Goal: Transaction & Acquisition: Purchase product/service

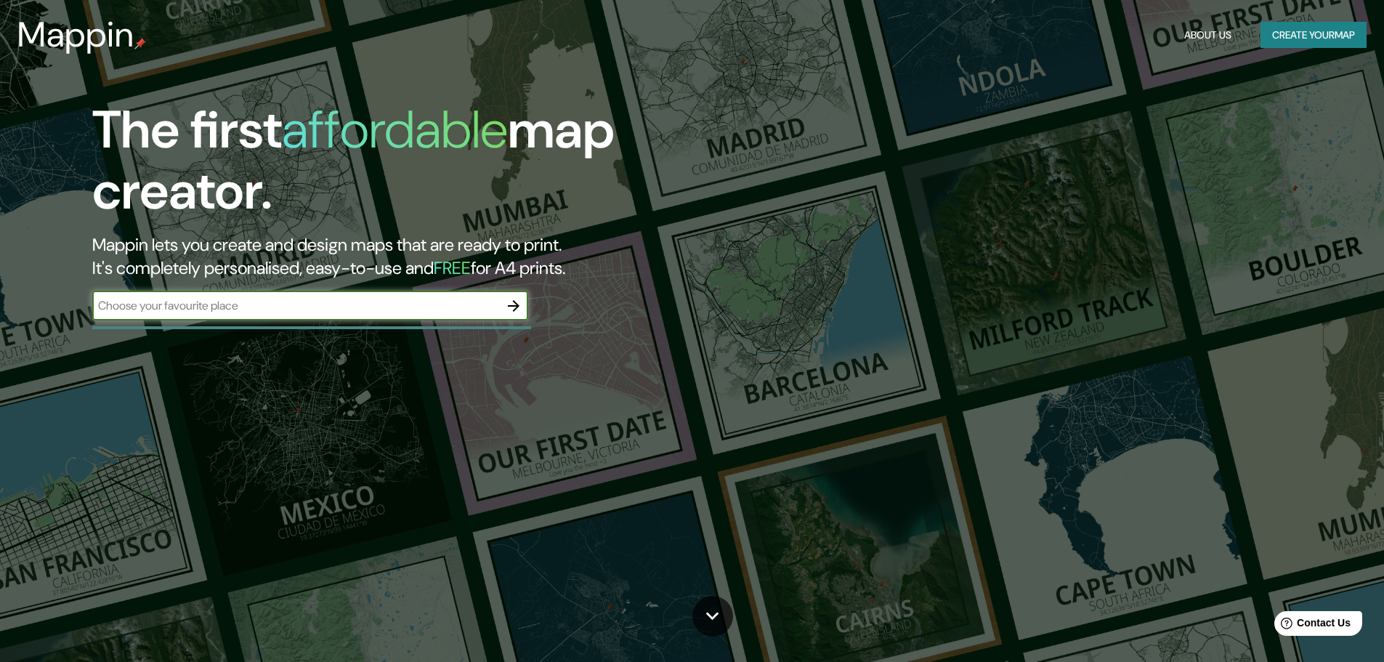
click at [407, 307] on input "text" at bounding box center [295, 305] width 407 height 17
click at [289, 296] on div "​" at bounding box center [310, 305] width 436 height 29
click at [357, 313] on input "text" at bounding box center [295, 305] width 407 height 17
type input "durazno"
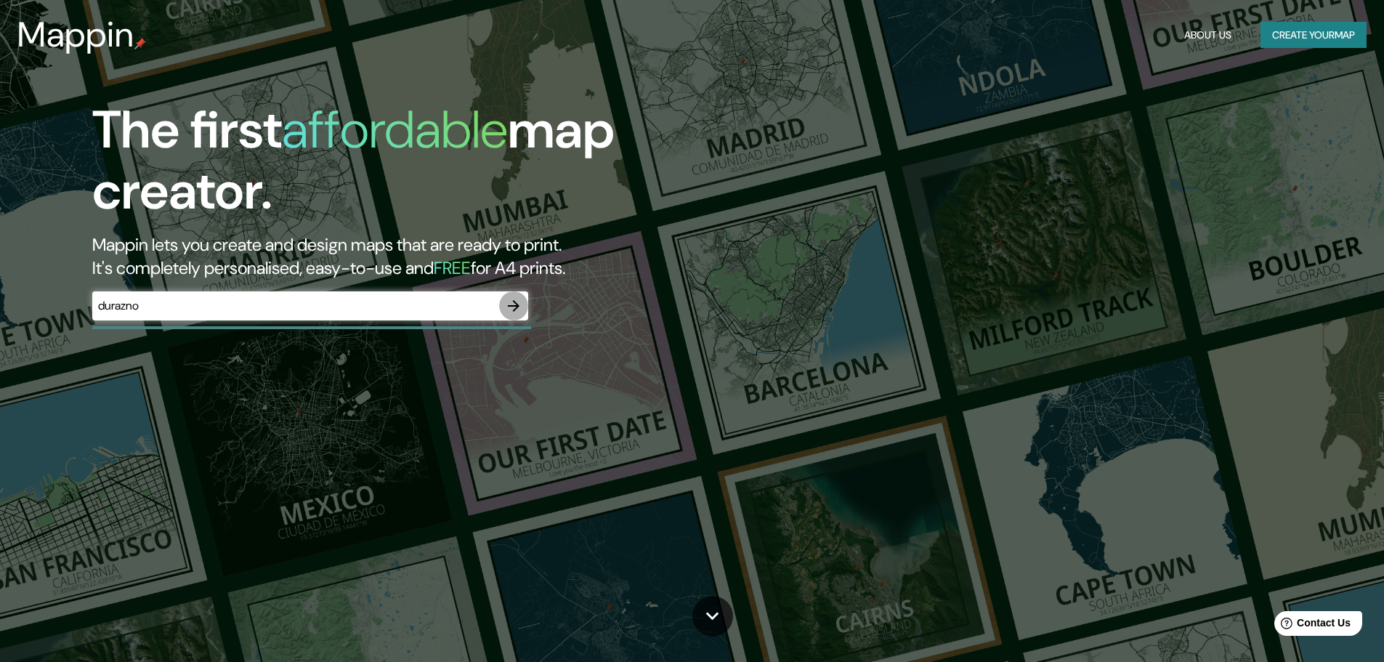
click at [518, 306] on icon "button" at bounding box center [514, 306] width 12 height 12
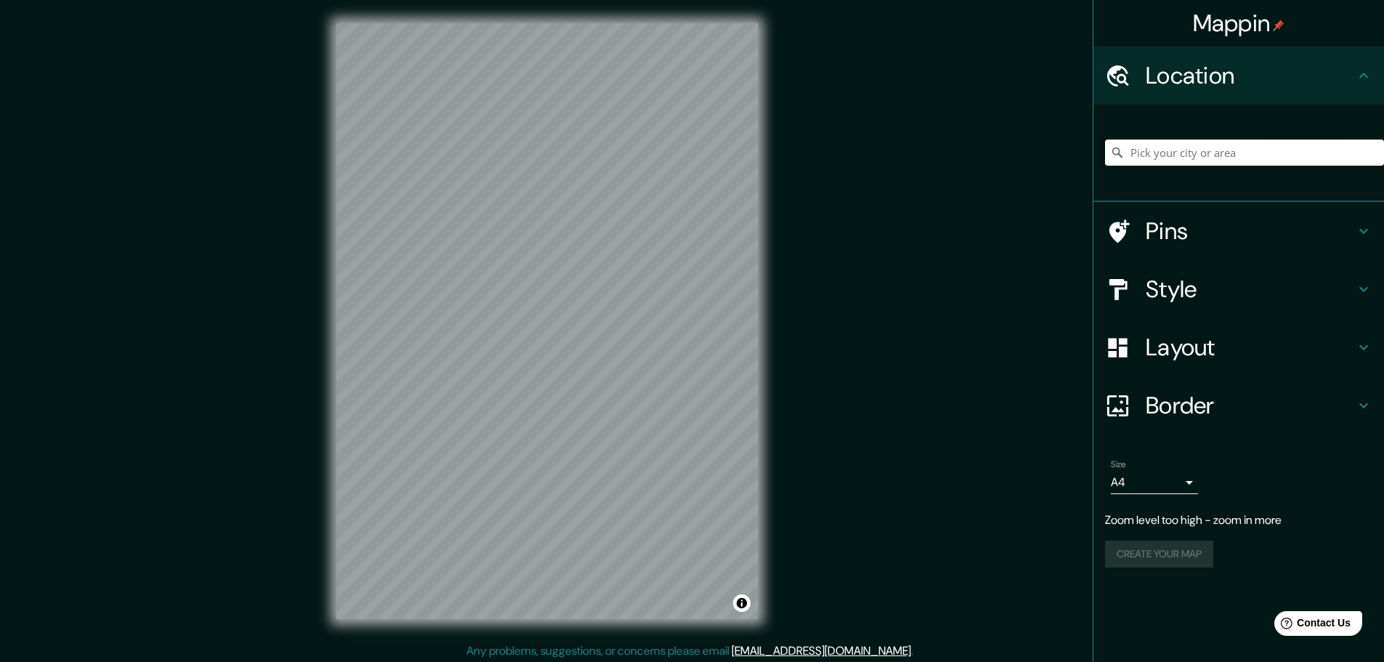
click at [1211, 152] on input "Pick your city or area" at bounding box center [1244, 153] width 279 height 26
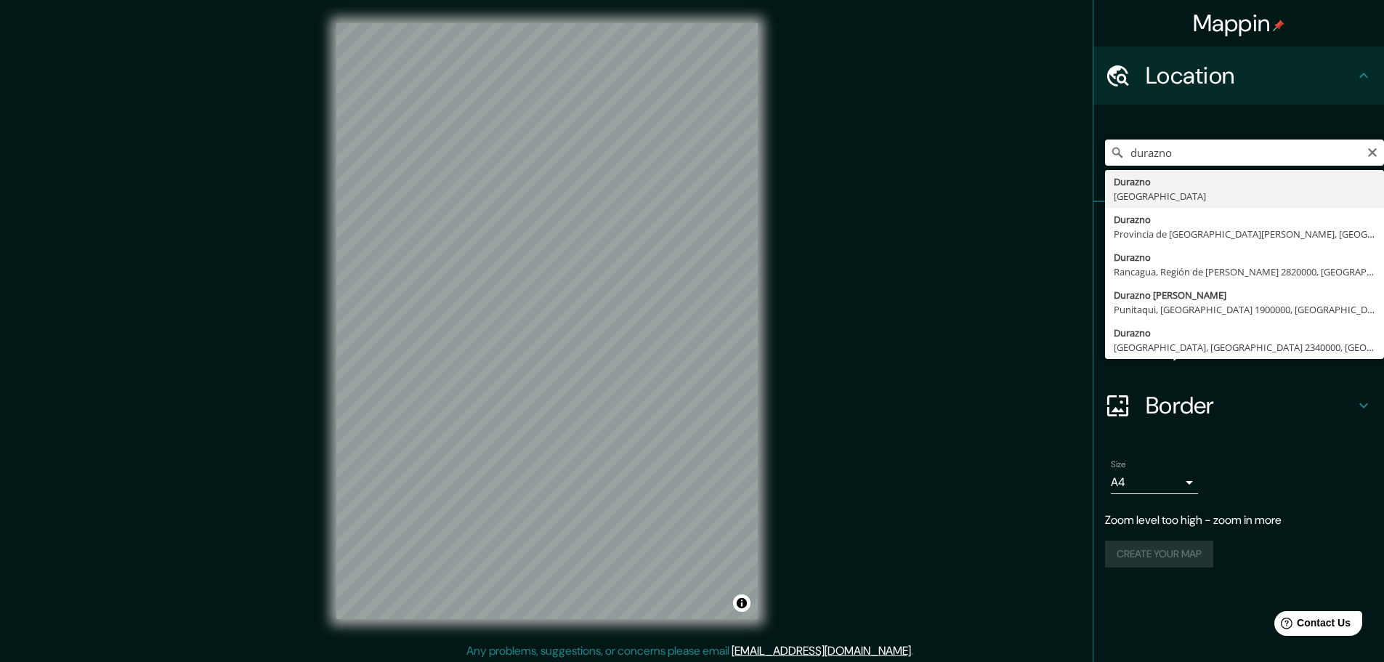
type input "Durazno, Uruguay"
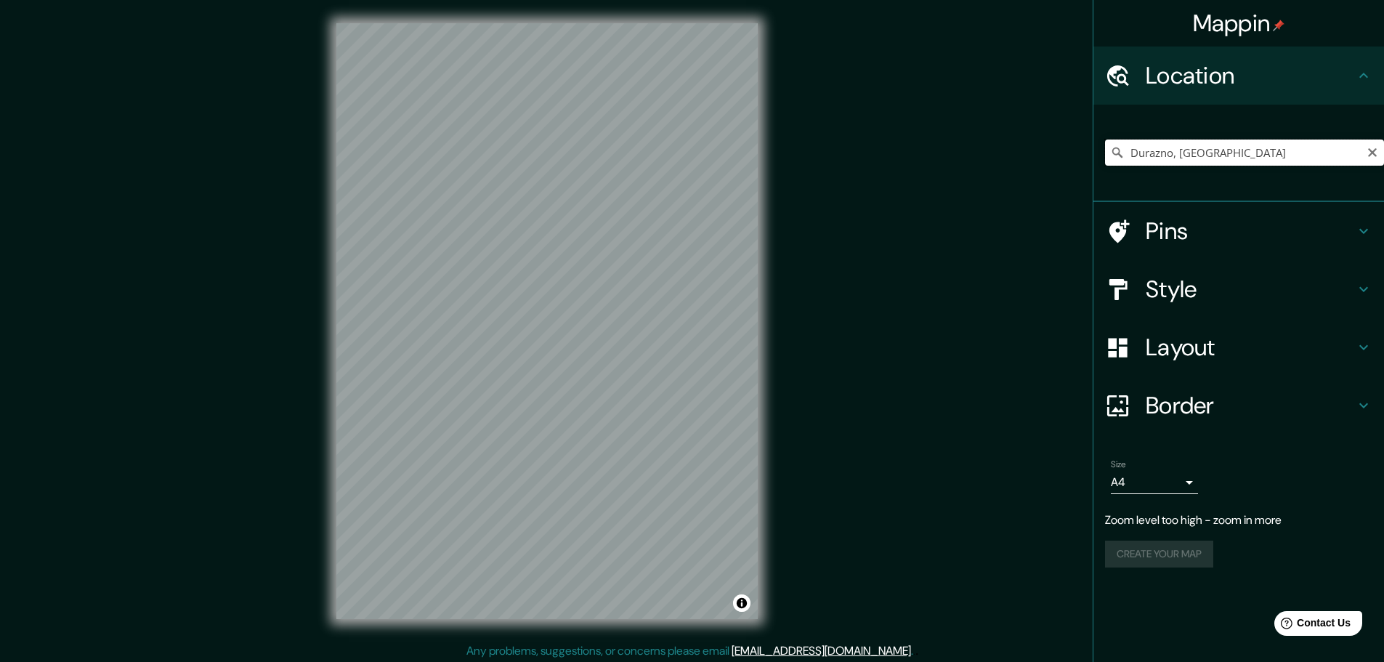
click at [1303, 152] on input "Durazno, Uruguay" at bounding box center [1244, 153] width 279 height 26
click at [1115, 153] on icon at bounding box center [1117, 152] width 15 height 15
click at [1368, 152] on icon "Clear" at bounding box center [1373, 153] width 12 height 12
click at [1237, 153] on input "Pick your city or area" at bounding box center [1244, 153] width 279 height 26
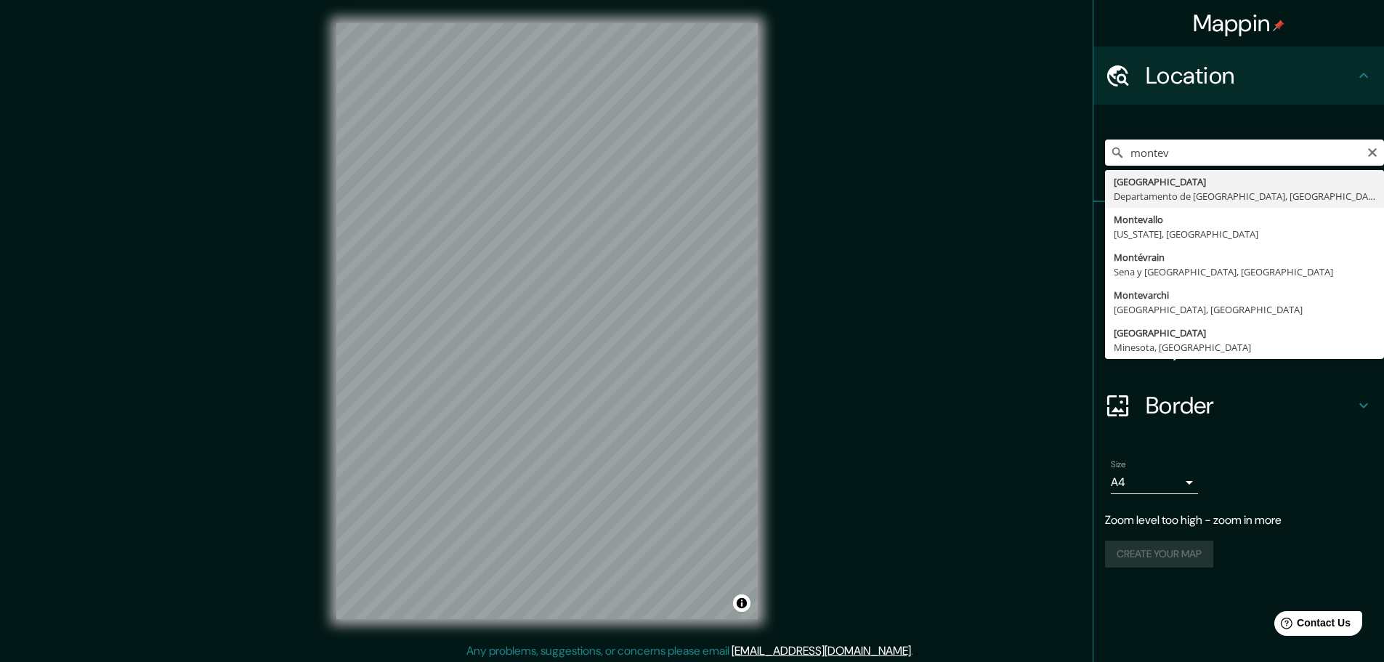
type input "Montevideo, Departamento de Montevideo, Uruguay"
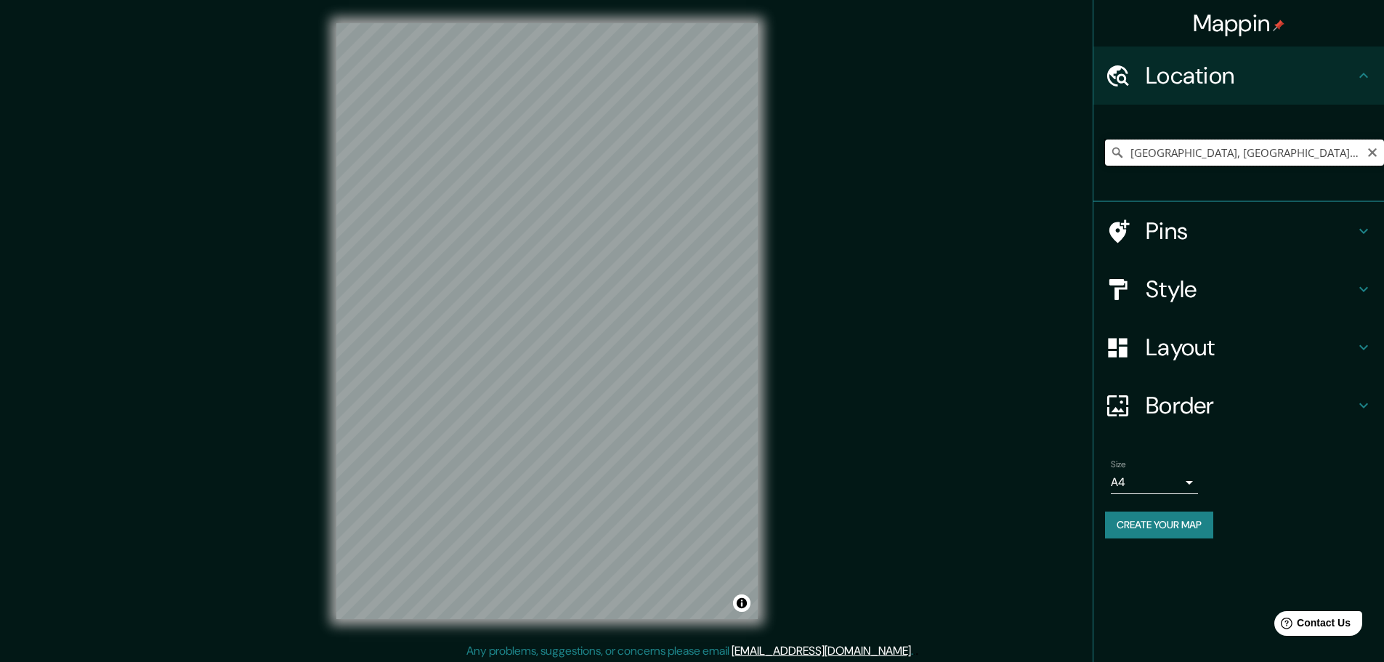
click at [1213, 156] on input "Montevideo, Departamento de Montevideo, Uruguay" at bounding box center [1244, 153] width 279 height 26
click at [1367, 149] on icon "Clear" at bounding box center [1373, 153] width 12 height 12
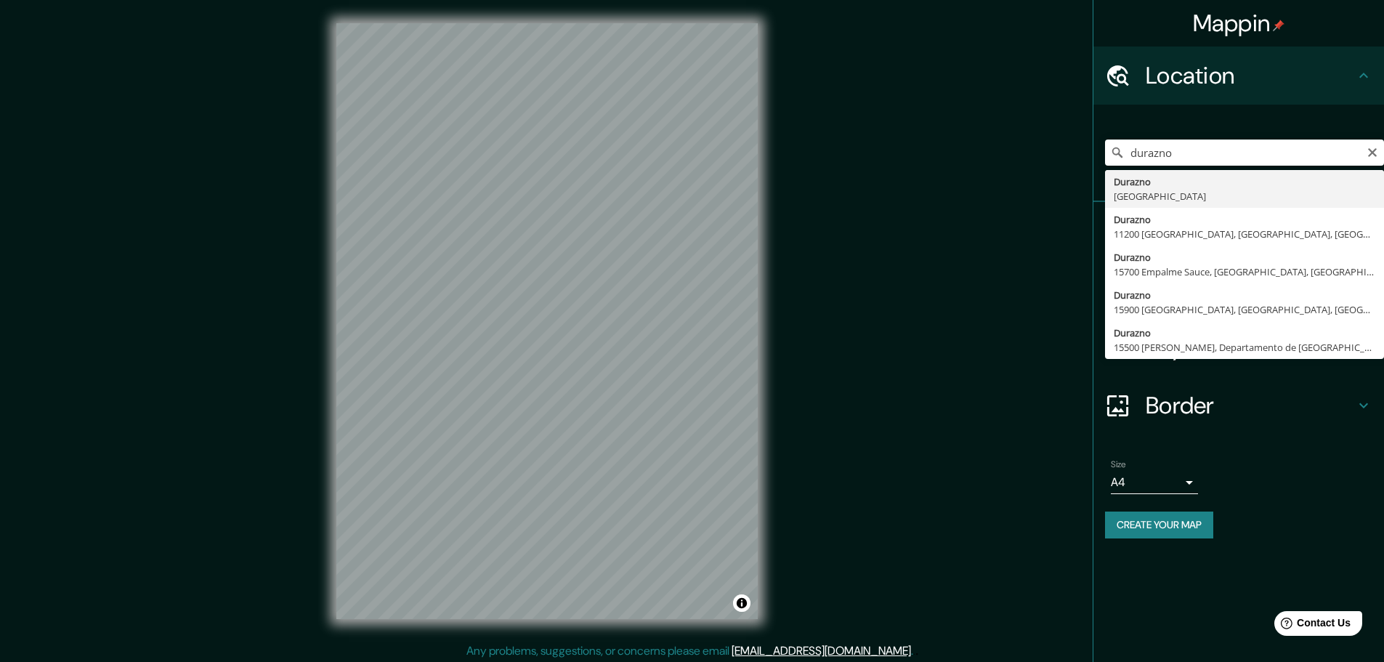
type input "Durazno, Uruguay"
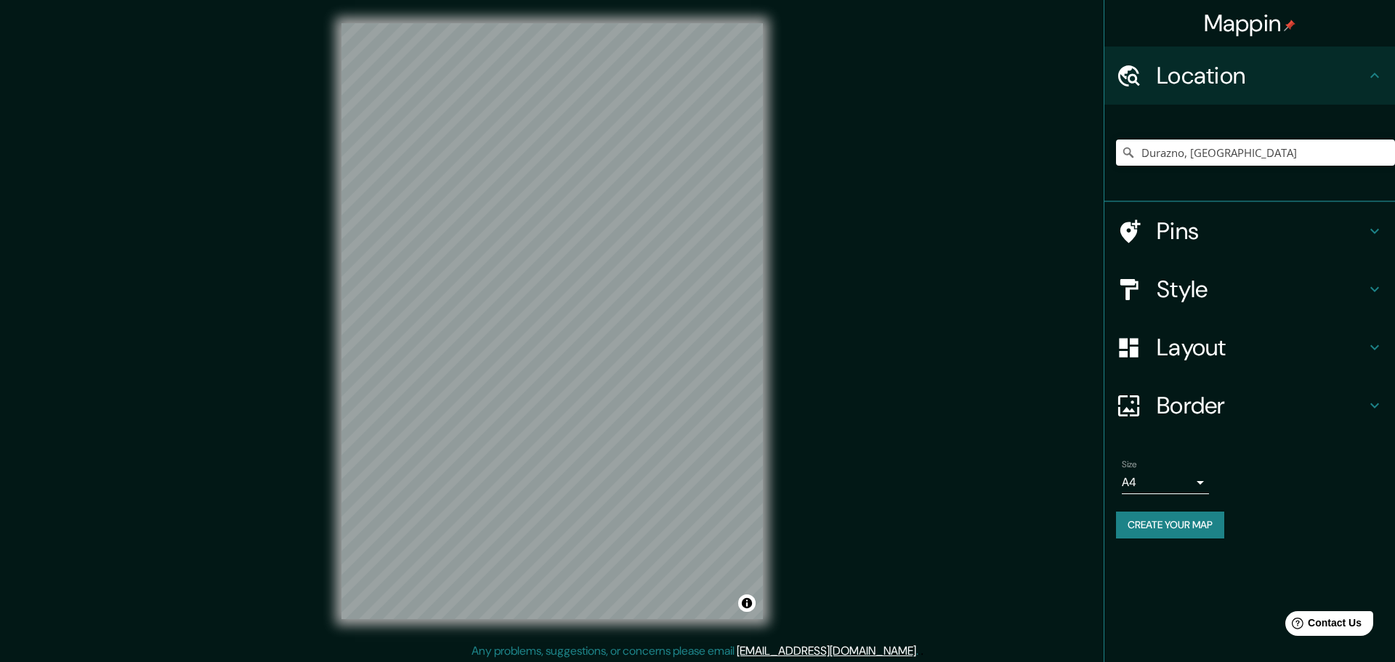
click at [1194, 480] on body "Mappin Location Durazno, Uruguay Pins Style Layout Border Choose a border. Hint…" at bounding box center [697, 331] width 1395 height 662
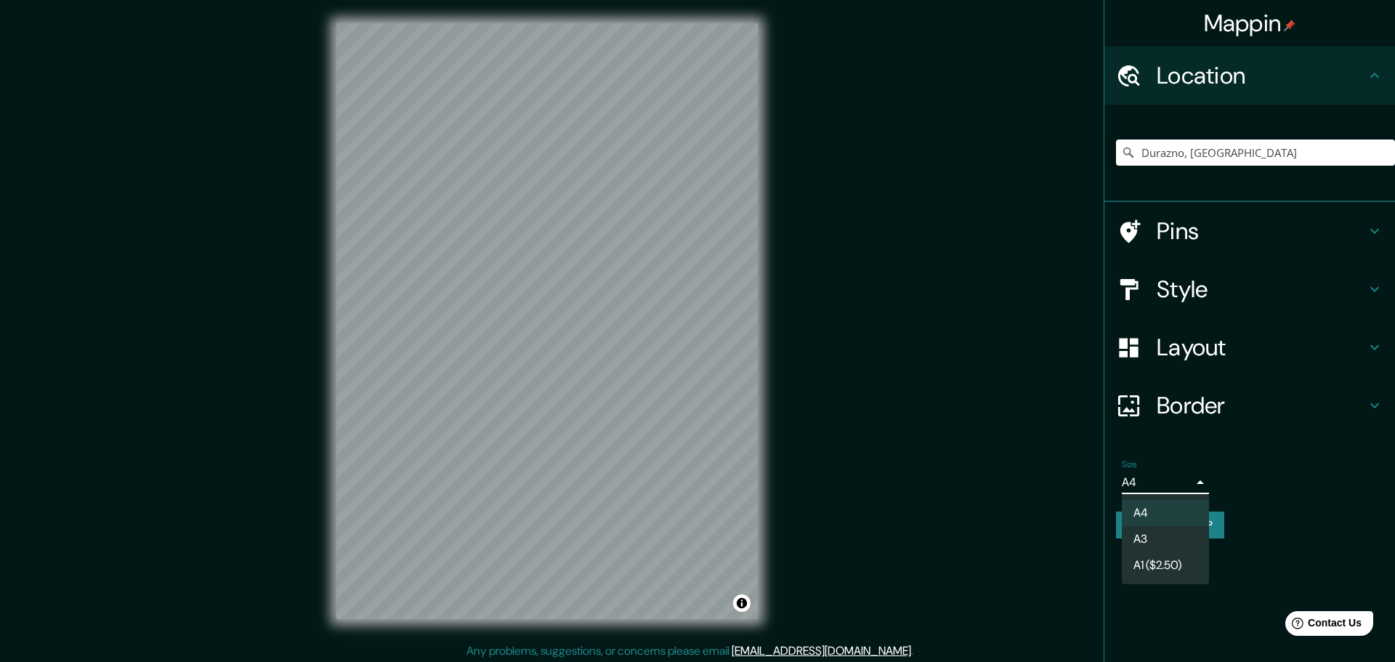
click at [1194, 480] on div at bounding box center [697, 331] width 1395 height 662
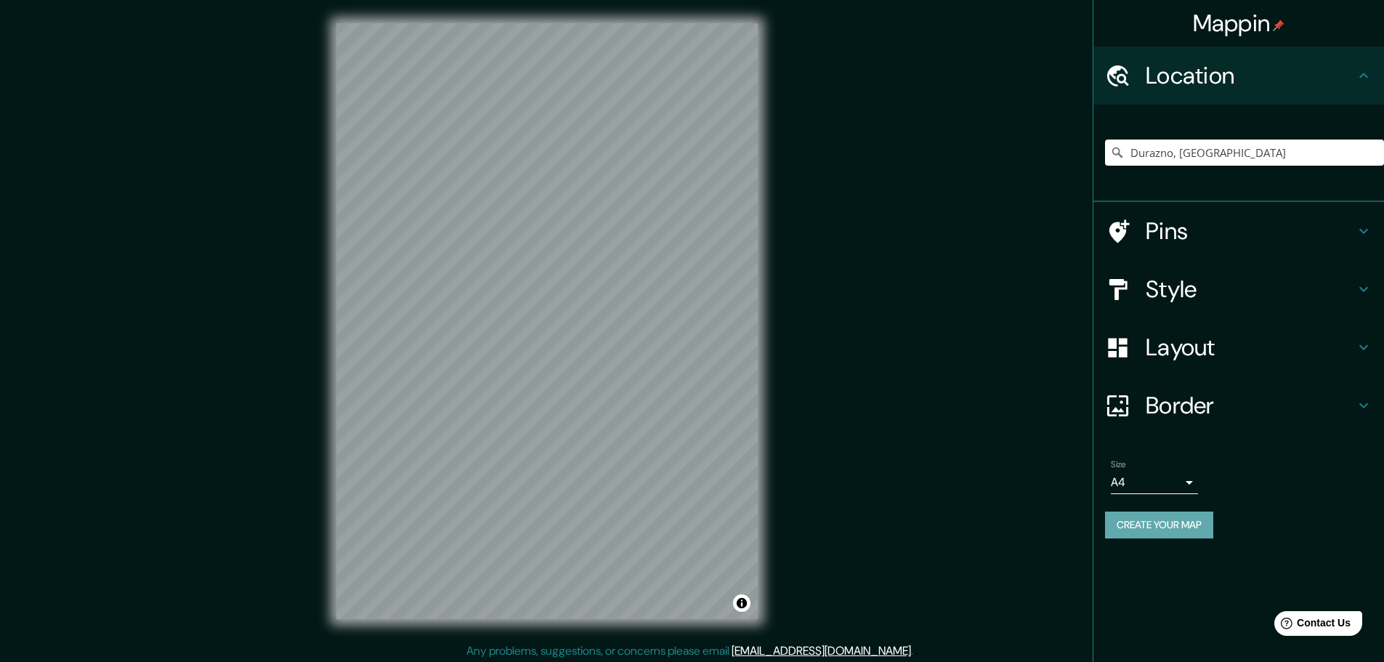
click at [1208, 522] on button "Create your map" at bounding box center [1159, 525] width 108 height 27
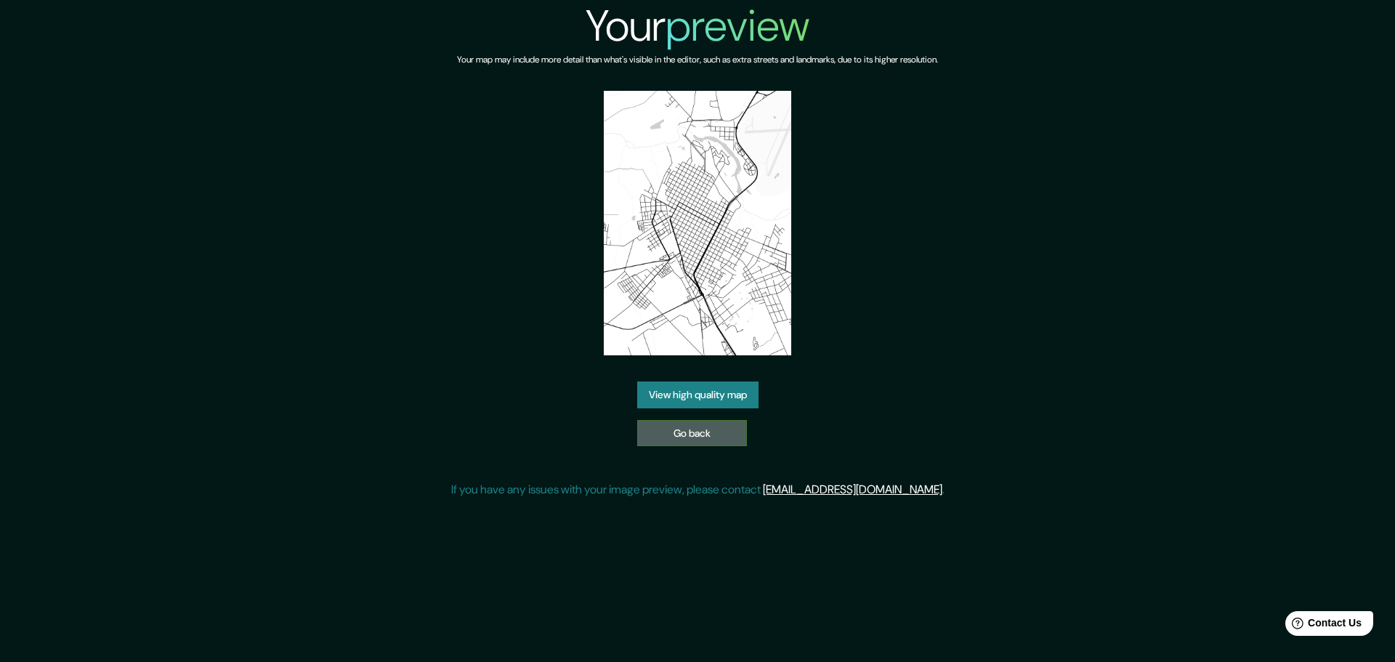
click at [712, 429] on link "Go back" at bounding box center [692, 433] width 110 height 27
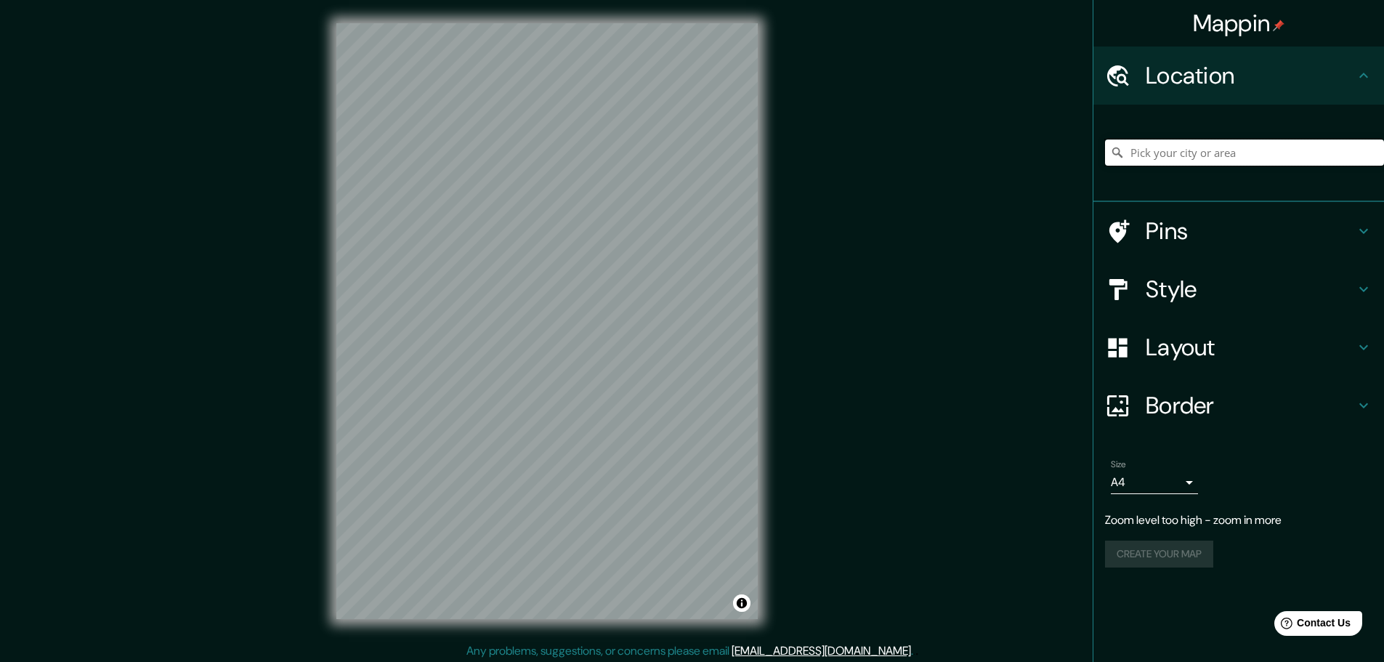
click at [1157, 154] on input "Pick your city or area" at bounding box center [1244, 153] width 279 height 26
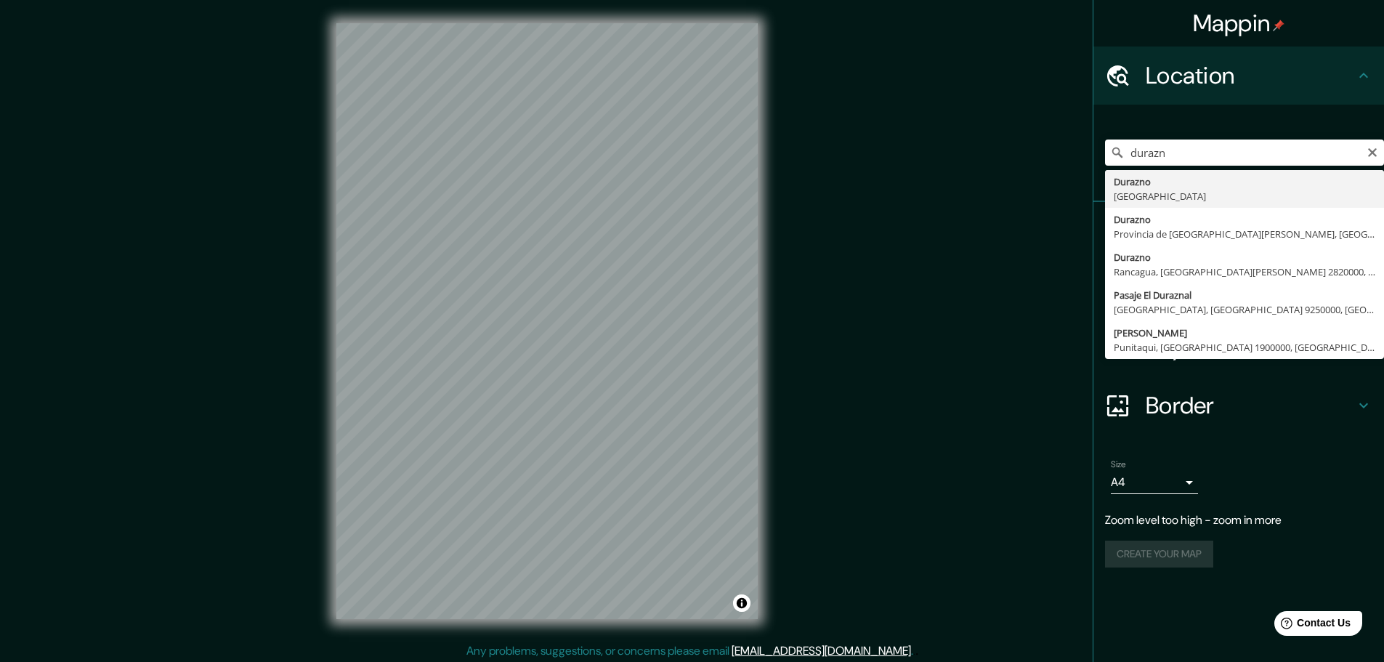
type input "Durazno, Uruguay"
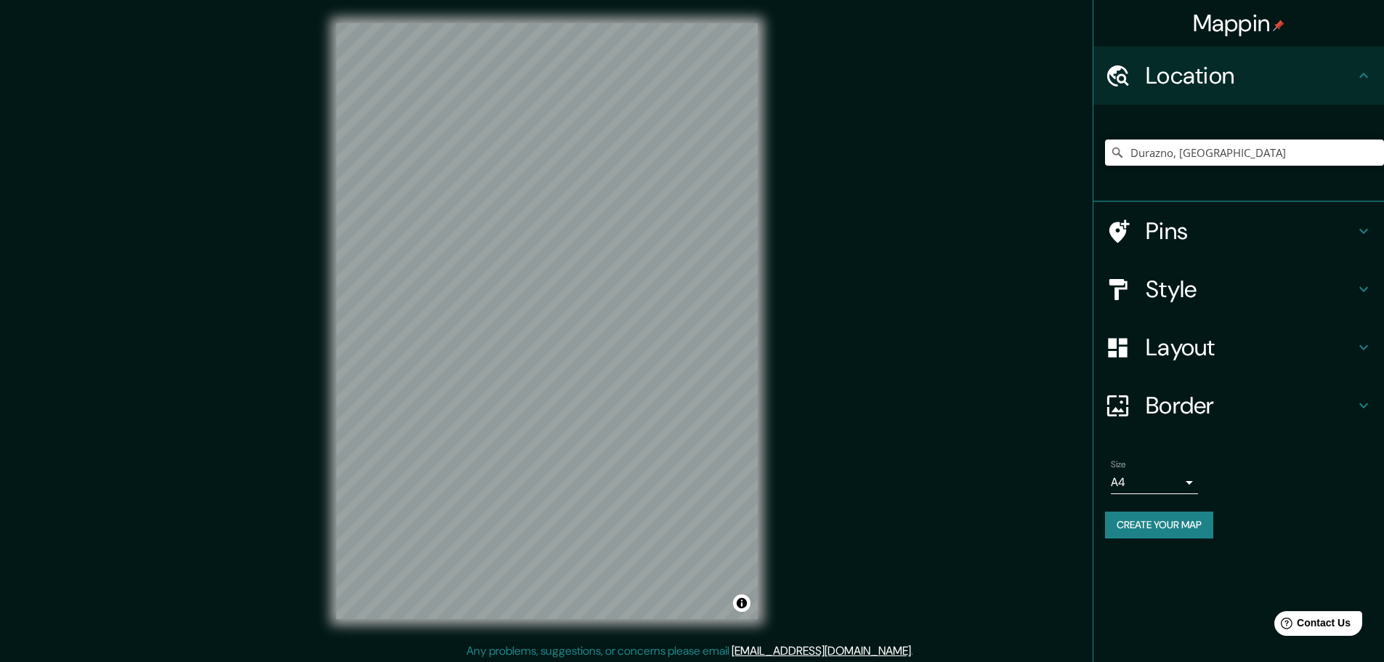
click at [1155, 518] on button "Create your map" at bounding box center [1159, 525] width 108 height 27
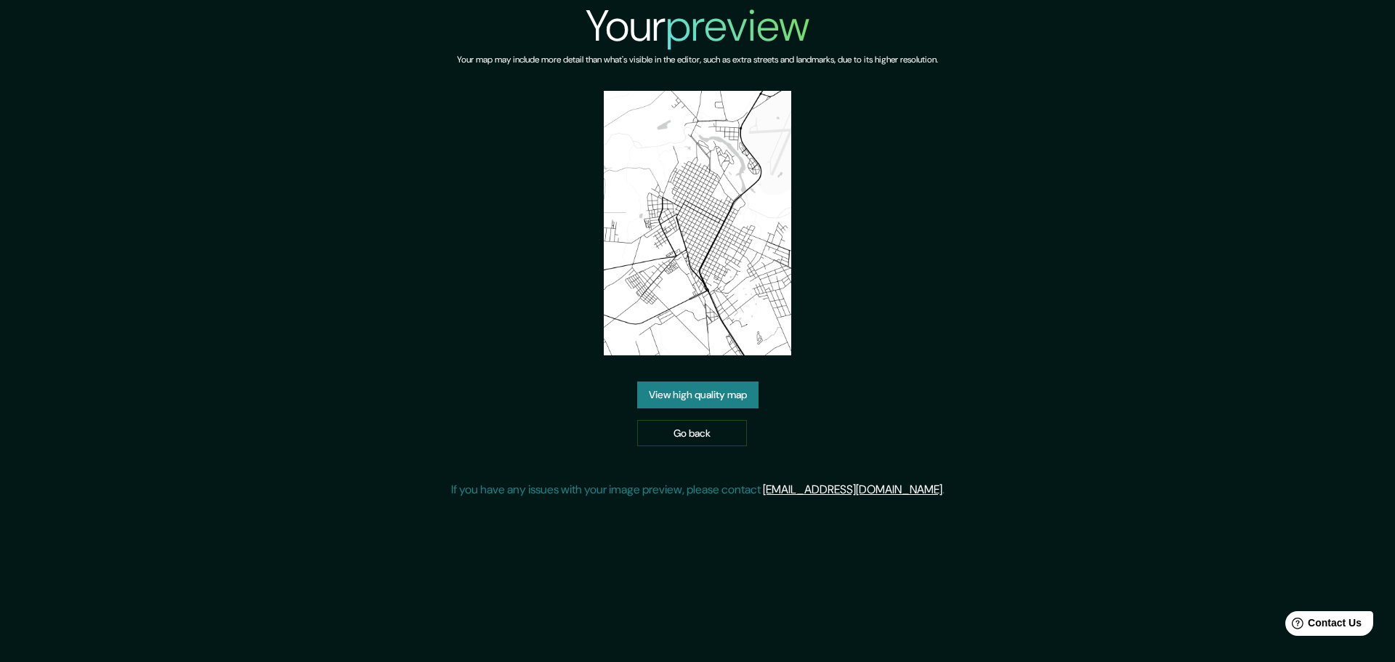
click at [706, 400] on link "View high quality map" at bounding box center [697, 394] width 121 height 27
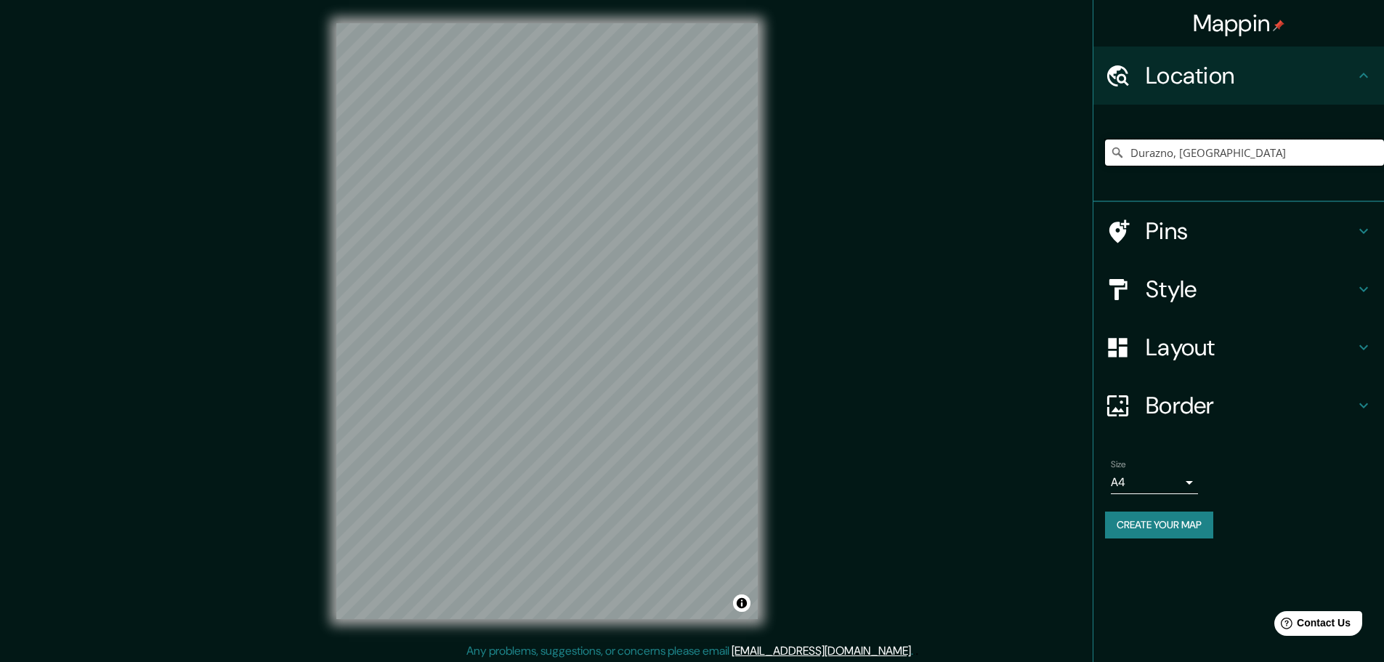
click at [1263, 150] on input "Durazno, [GEOGRAPHIC_DATA]" at bounding box center [1244, 153] width 279 height 26
click at [1278, 139] on div "Durazno, [GEOGRAPHIC_DATA]" at bounding box center [1244, 152] width 279 height 73
click at [1289, 150] on input "Durazno, [GEOGRAPHIC_DATA]" at bounding box center [1244, 153] width 279 height 26
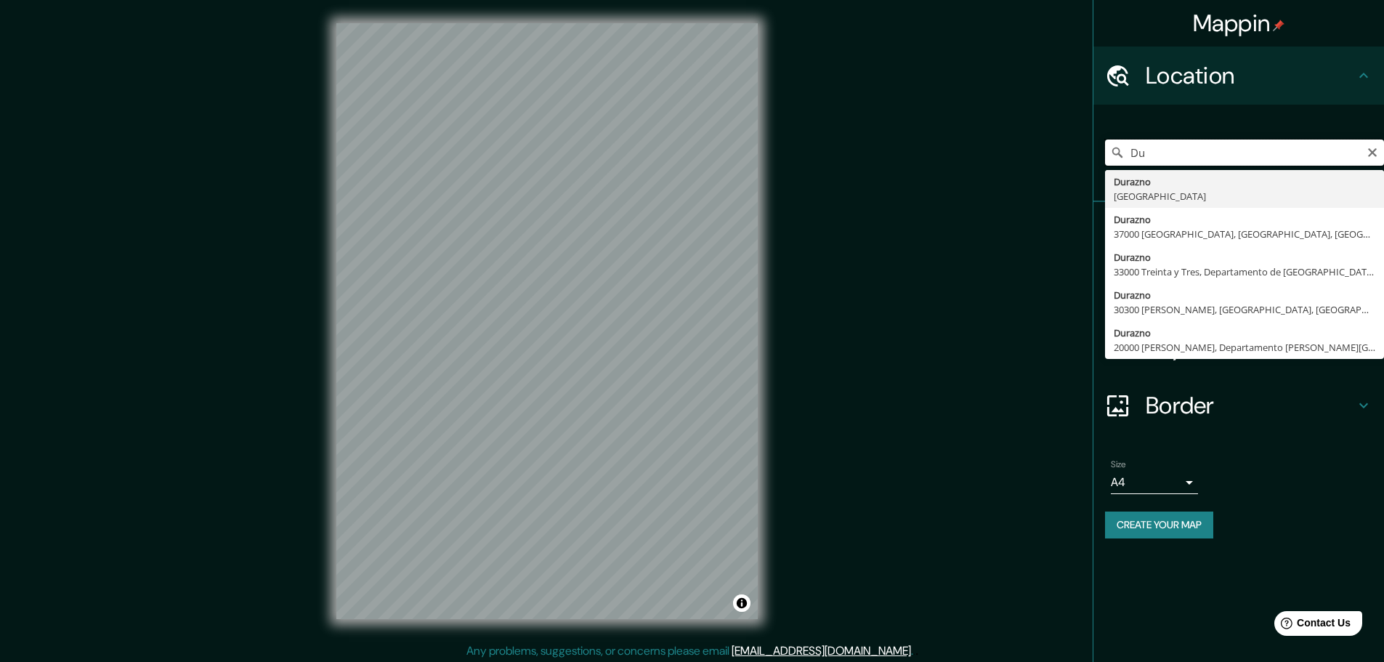
type input "D"
type input "Durazno, [GEOGRAPHIC_DATA]"
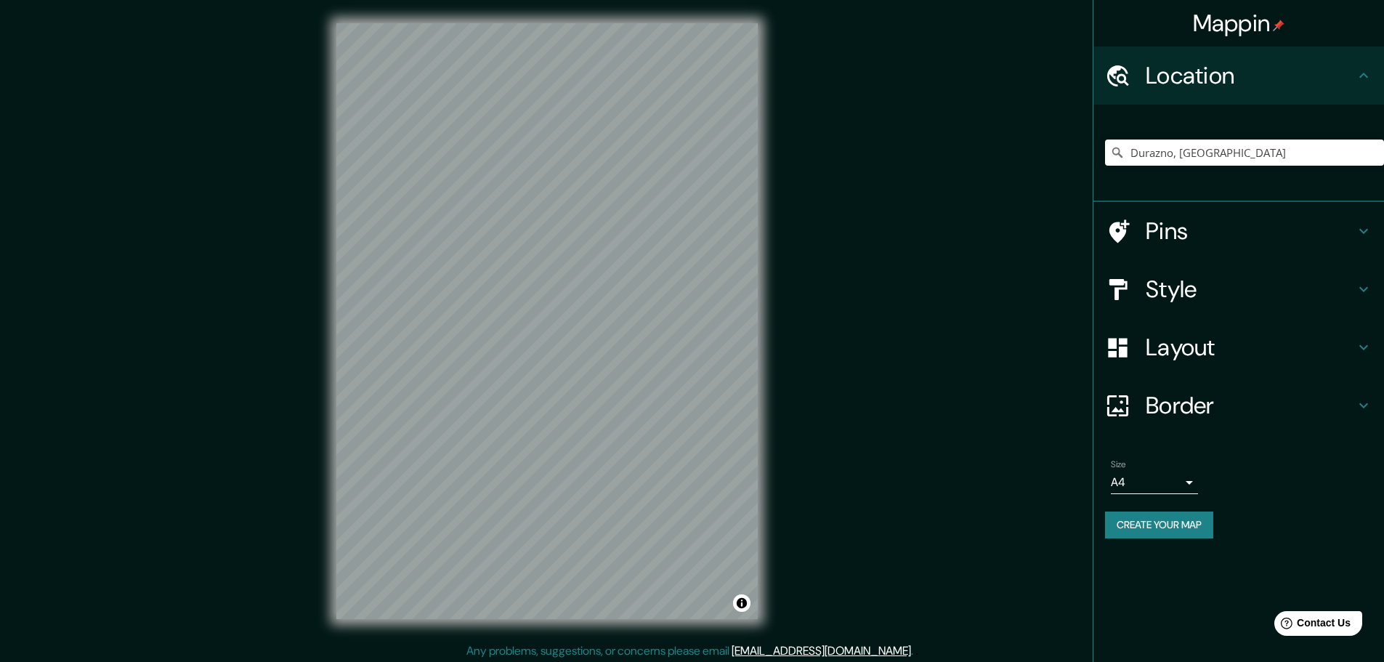
click at [1138, 527] on button "Create your map" at bounding box center [1159, 525] width 108 height 27
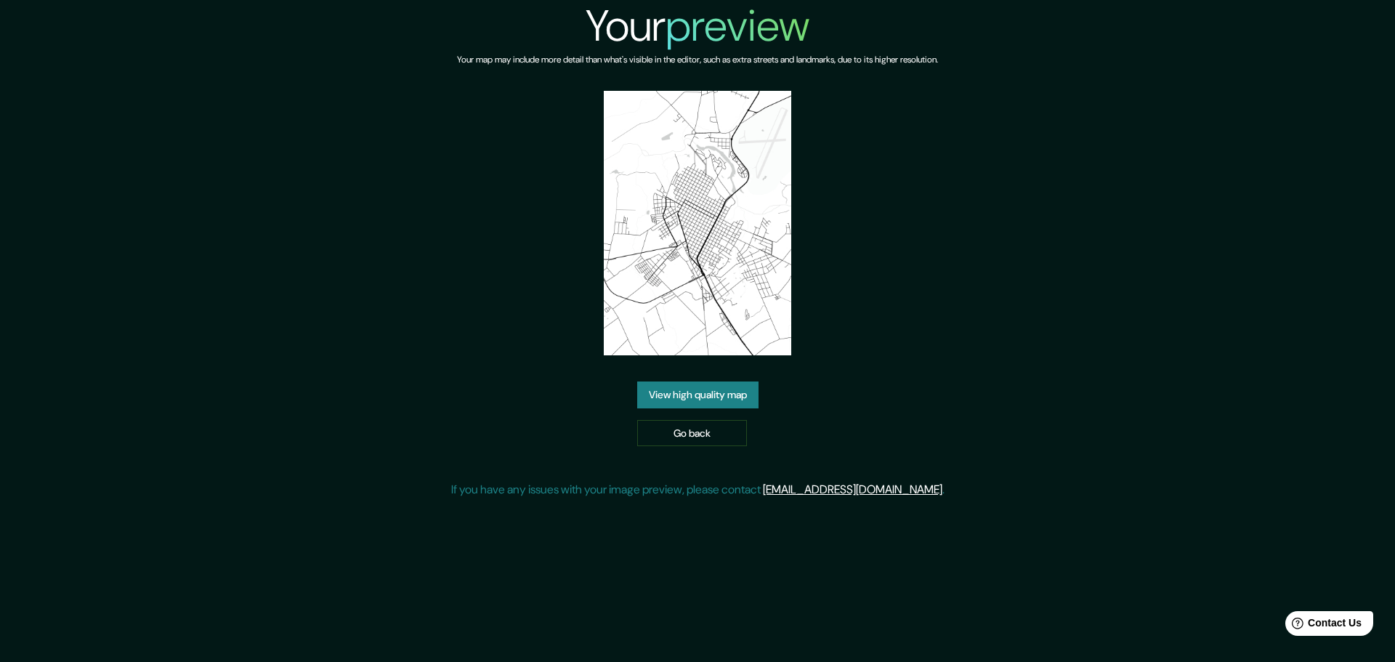
click at [708, 257] on img at bounding box center [697, 223] width 187 height 264
click at [711, 389] on link "View high quality map" at bounding box center [697, 394] width 121 height 27
